Goal: Information Seeking & Learning: Learn about a topic

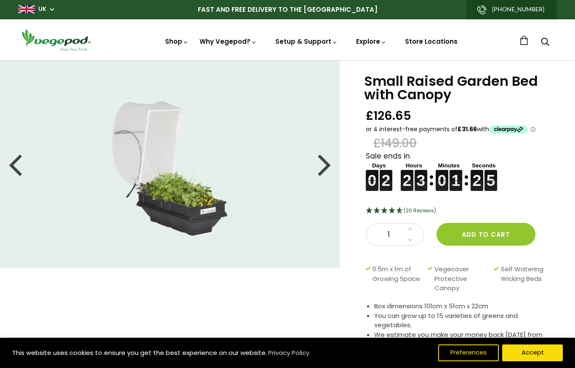
click at [326, 163] on div at bounding box center [324, 164] width 13 height 38
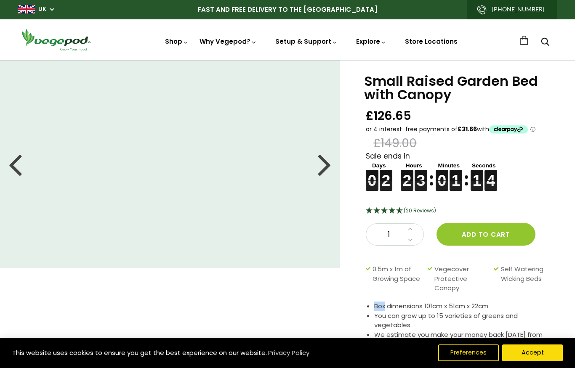
click at [568, 301] on div "Small Raised Garden Bed with Canopy £126.65 £149.00 Sale ends in 0 0 0 0 2 2 2 …" at bounding box center [457, 260] width 235 height 400
click at [316, 281] on div "0" at bounding box center [281, 260] width 588 height 400
click at [574, 297] on div "Small Raised Garden Bed with Canopy £126.65 £149.00 Sale ends in 0 0 0 0 2 2 2 …" at bounding box center [457, 260] width 235 height 400
click at [563, 319] on div "Small Raised Garden Bed with Canopy £126.65 £149.00 Sale ends in 0 0 0 0 2 2 2 …" at bounding box center [457, 260] width 235 height 400
click at [570, 319] on div "Small Raised Garden Bed with Canopy £126.65 £149.00 Sale ends in 0 0 0 0 2 2 2 …" at bounding box center [457, 260] width 235 height 400
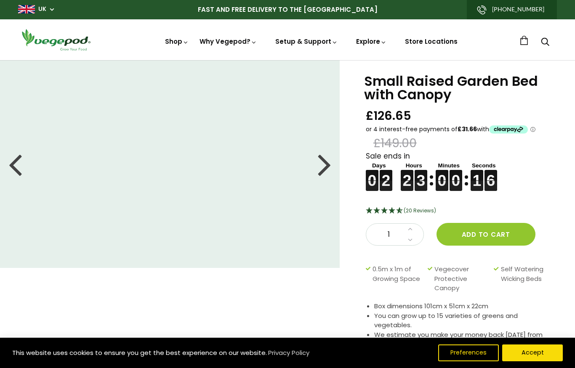
click at [571, 318] on div "Small Raised Garden Bed with Canopy £126.65 £149.00 Sale ends in 0 0 0 0 2 2 2 …" at bounding box center [457, 260] width 235 height 400
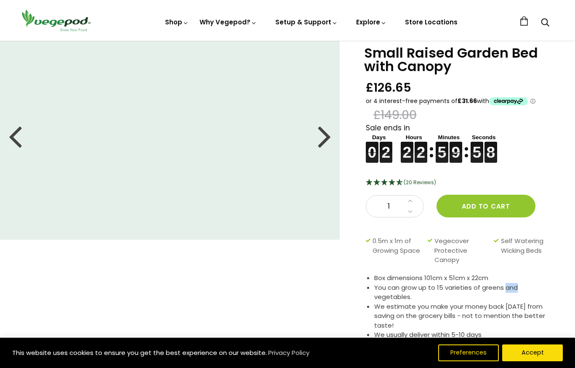
scroll to position [11, 0]
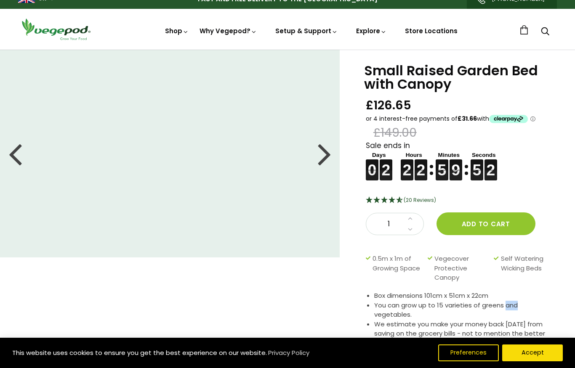
click at [236, 307] on div "0" at bounding box center [281, 250] width 588 height 400
click at [287, 50] on span "Vegepod Bundles" at bounding box center [287, 50] width 0 height 0
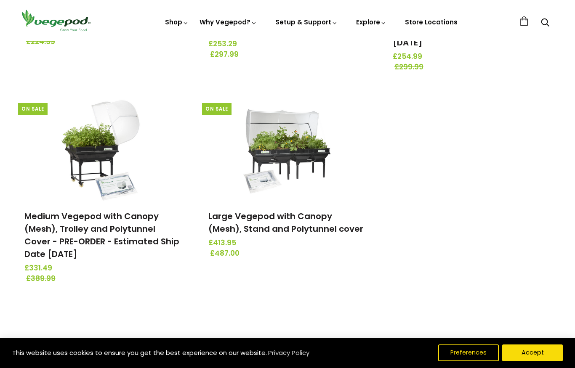
scroll to position [274, 0]
click at [284, 219] on link "Large Vegepod with Canopy (Mesh), Stand and Polytunnel cover" at bounding box center [285, 223] width 155 height 24
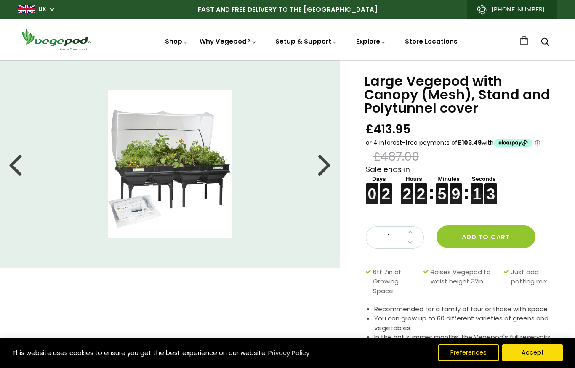
click at [322, 167] on div at bounding box center [324, 164] width 13 height 38
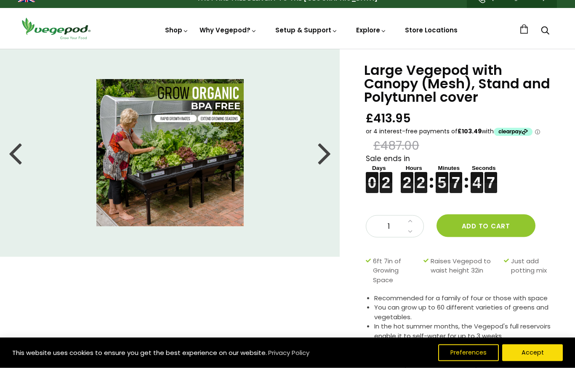
scroll to position [11, 0]
click at [326, 157] on div at bounding box center [324, 153] width 13 height 38
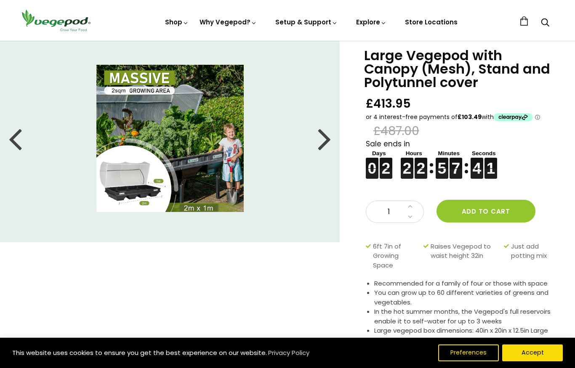
scroll to position [29, 0]
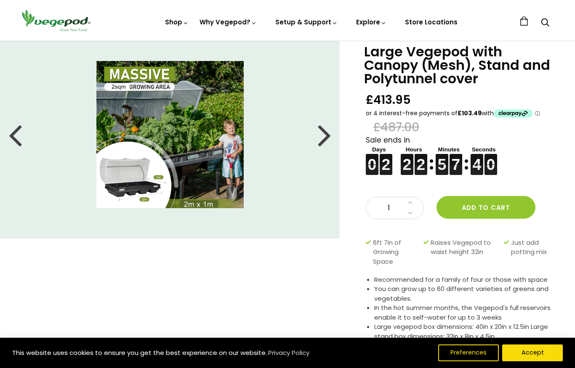
click at [183, 114] on img at bounding box center [169, 134] width 147 height 147
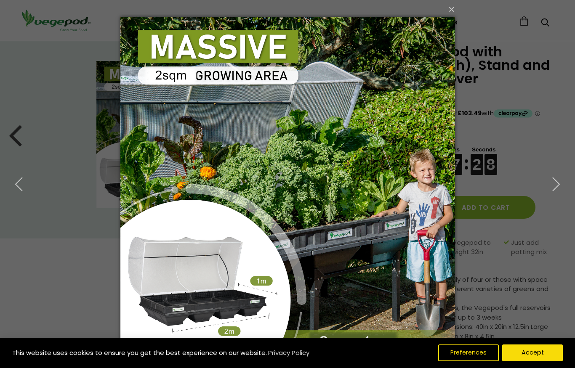
click at [560, 184] on icon "button" at bounding box center [555, 184] width 15 height 15
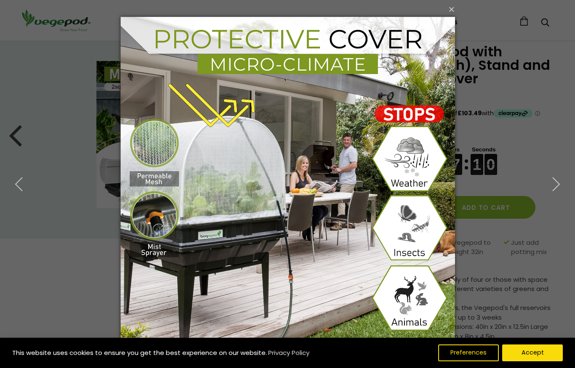
click at [560, 185] on icon "button" at bounding box center [555, 184] width 15 height 15
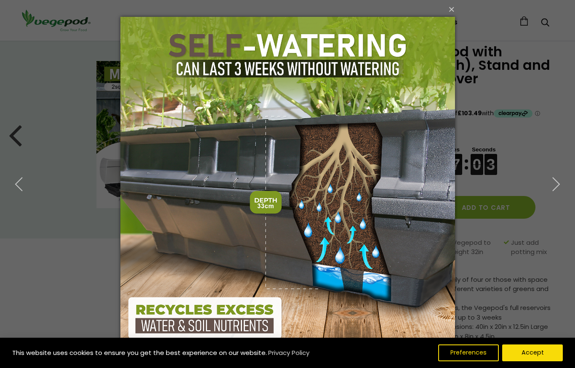
click at [555, 186] on icon "button" at bounding box center [555, 184] width 15 height 15
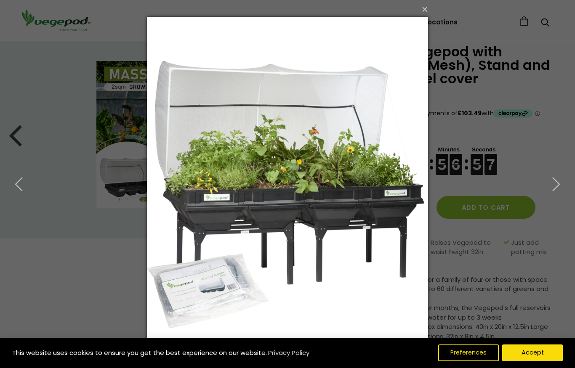
click at [561, 184] on icon "button" at bounding box center [555, 184] width 15 height 15
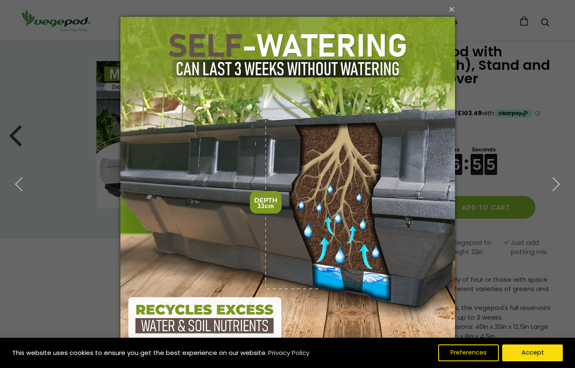
click at [559, 185] on use "button" at bounding box center [555, 183] width 7 height 13
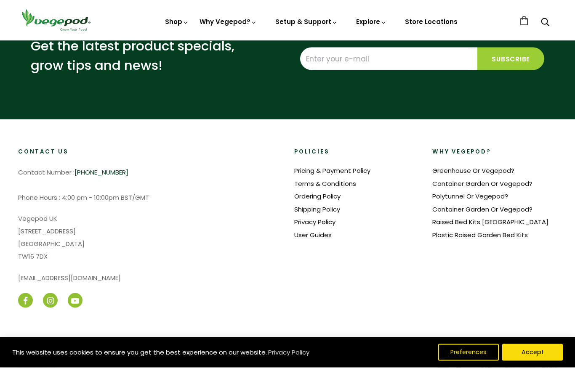
scroll to position [834, 0]
click at [188, 304] on ul at bounding box center [149, 301] width 263 height 20
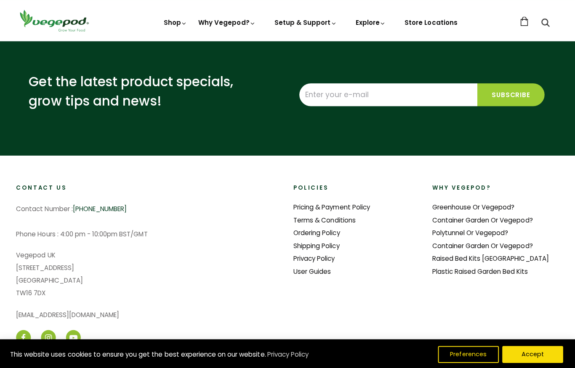
scroll to position [798, 0]
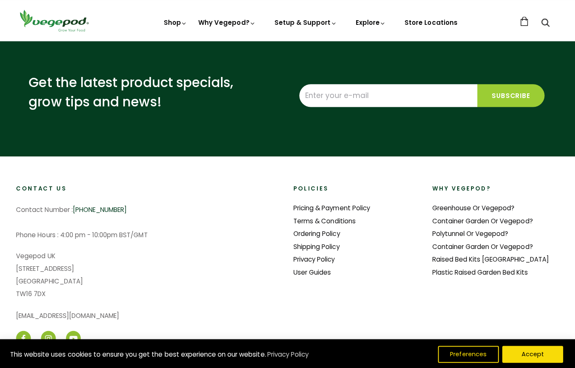
click at [486, 206] on link "Greenhouse Or Vegepod?" at bounding box center [473, 206] width 82 height 9
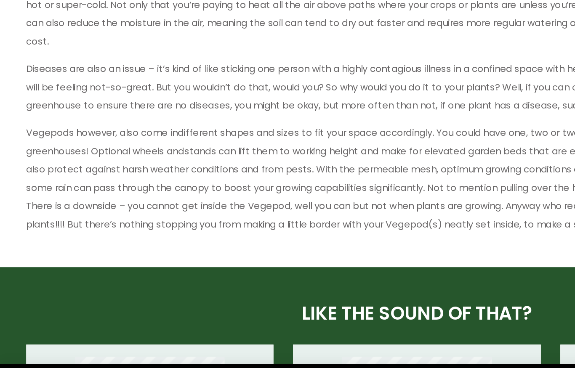
scroll to position [425, 0]
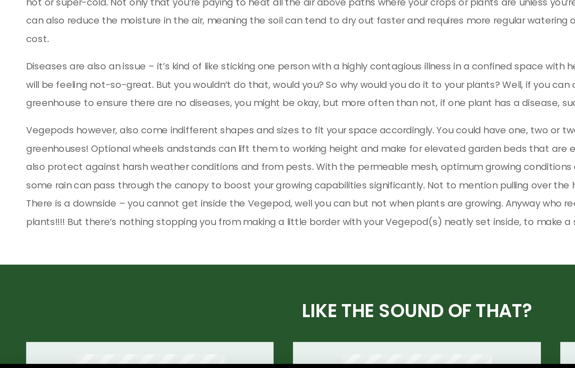
click at [357, 292] on h2 "LIKE THE SOUND OF THAT?" at bounding box center [287, 301] width 539 height 18
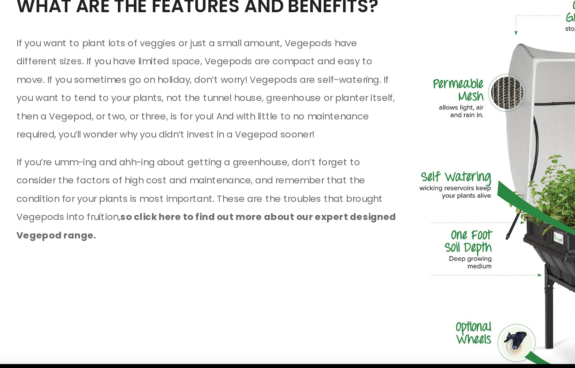
scroll to position [815, 0]
click at [169, 231] on strong "so click here to find out more about our expert designed Vegepod range." at bounding box center [149, 241] width 262 height 21
